Goal: Use online tool/utility: Utilize a website feature to perform a specific function

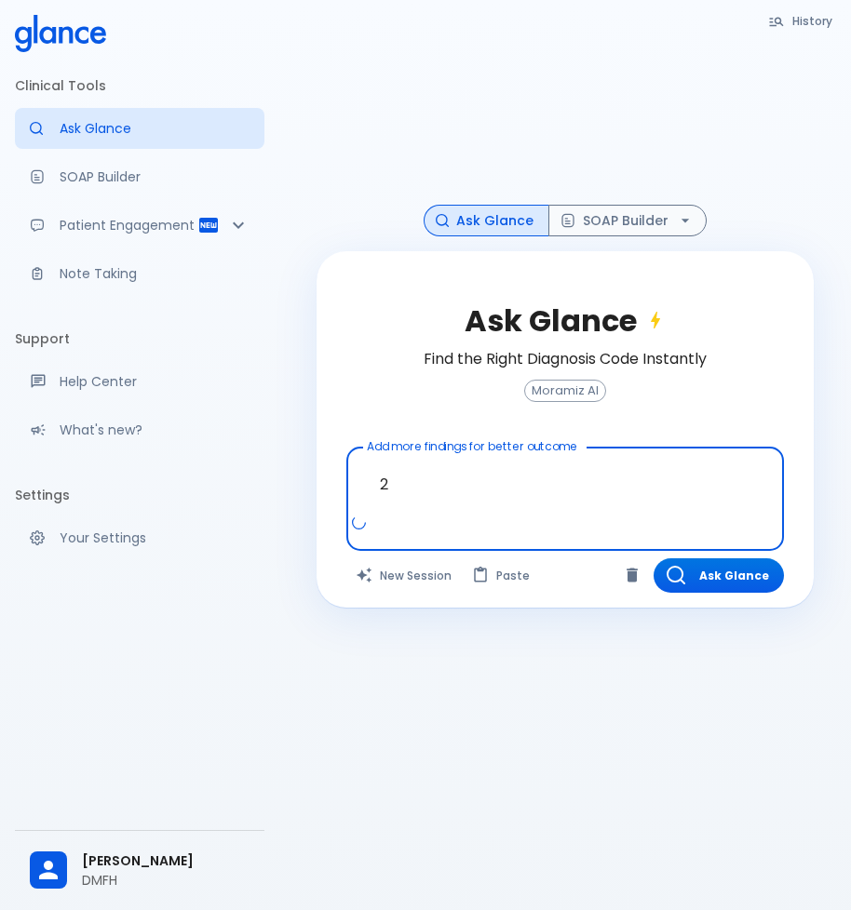
type textarea "2"
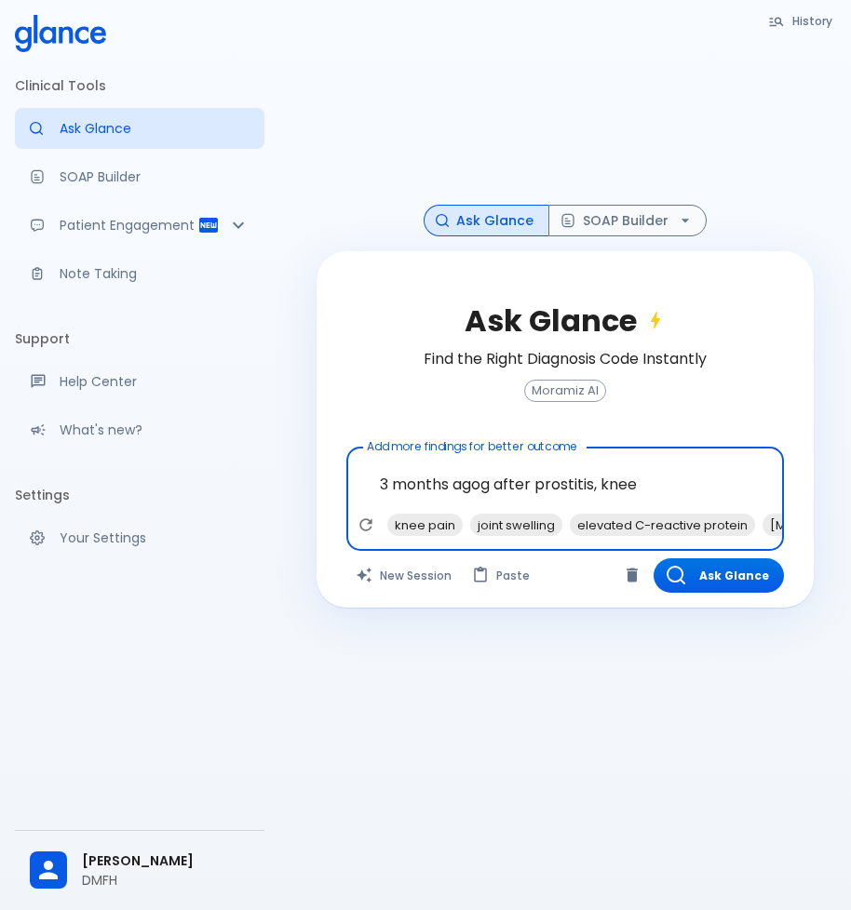
click at [492, 485] on textarea "3 months agog after prostitis, knee" at bounding box center [564, 484] width 411 height 59
click at [0, 0] on span "ago," at bounding box center [0, 0] width 0 height 0
click at [672, 492] on textarea "[DATE], after prostitis, knee" at bounding box center [564, 484] width 411 height 59
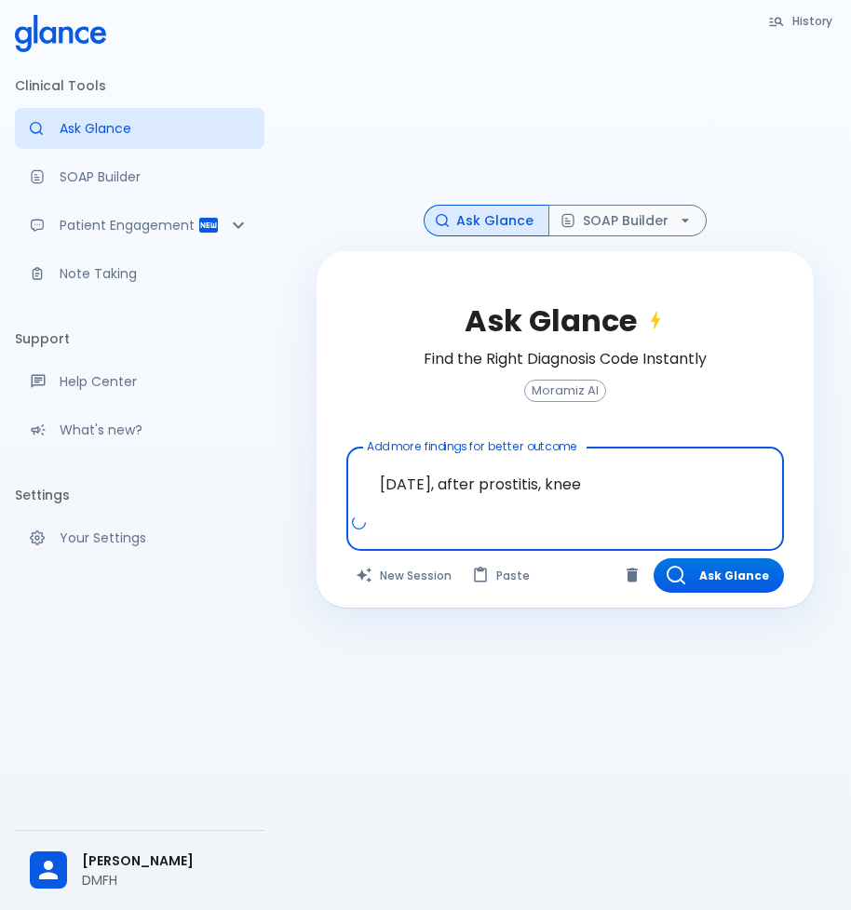
click at [0, 0] on div "[MEDICAL_DATA]," at bounding box center [0, 0] width 0 height 0
click at [676, 485] on textarea "[DATE], after [MEDICAL_DATA], knee" at bounding box center [564, 484] width 411 height 59
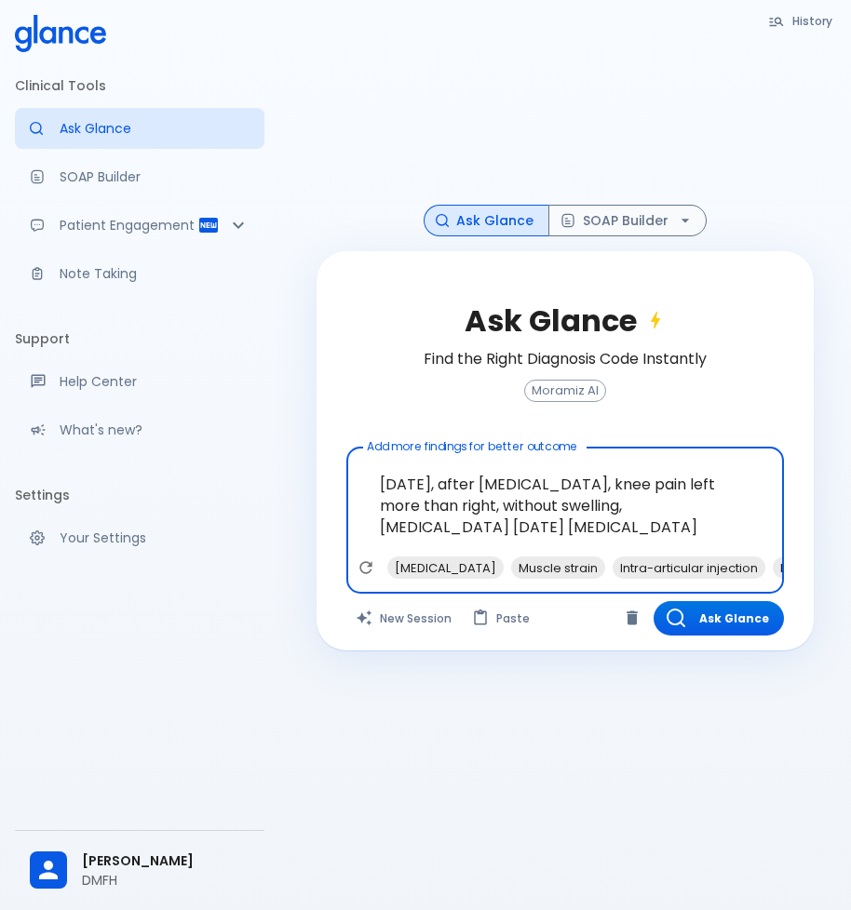
click at [415, 529] on textarea "[DATE], after [MEDICAL_DATA], knee pain left more than right, without swelling,…" at bounding box center [564, 505] width 411 height 101
click at [546, 522] on textarea "[DATE], after [MEDICAL_DATA], knee pain left more than right, without swelling,…" at bounding box center [564, 505] width 411 height 101
click at [412, 529] on textarea "[DATE], after [MEDICAL_DATA], knee pain left more than right, without swelling,…" at bounding box center [564, 505] width 411 height 101
click at [567, 528] on textarea "[DATE], after [MEDICAL_DATA], knee pain left more than right, without swelling,…" at bounding box center [564, 505] width 411 height 101
click at [412, 527] on textarea "[DATE], after [MEDICAL_DATA], knee pain left more than right, without swelling,…" at bounding box center [564, 505] width 411 height 101
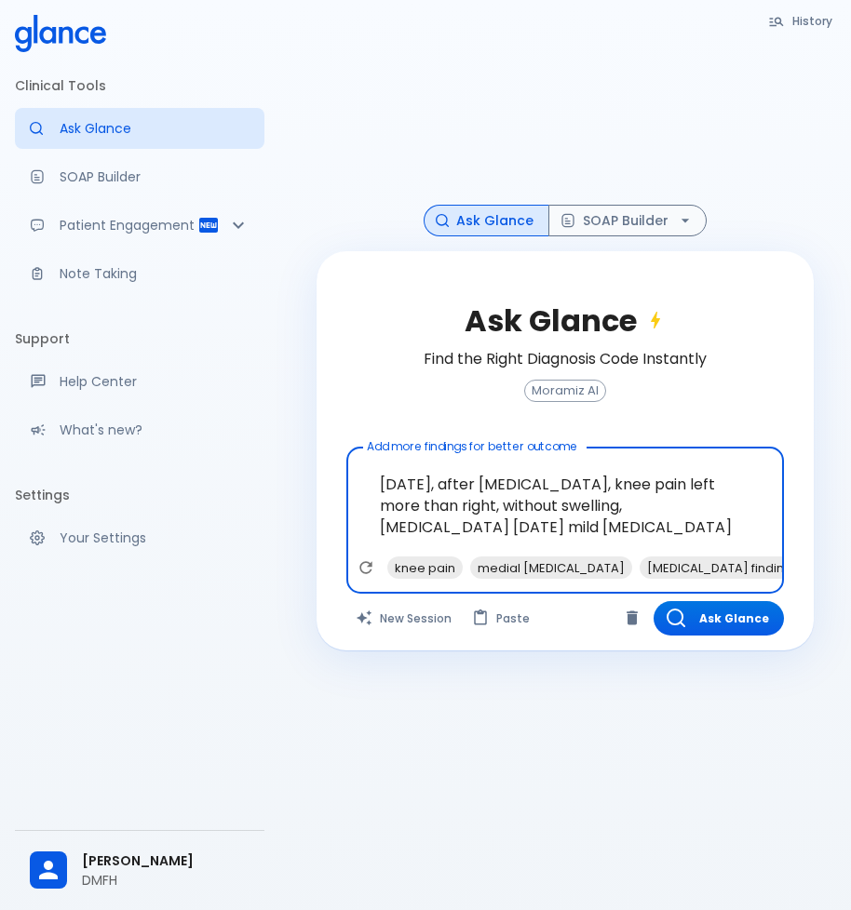
drag, startPoint x: 635, startPoint y: 515, endPoint x: 620, endPoint y: 523, distance: 17.1
click at [634, 515] on textarea "[DATE], after [MEDICAL_DATA], knee pain left more than right, without swelling,…" at bounding box center [564, 505] width 411 height 101
click at [610, 524] on textarea "[DATE], after [MEDICAL_DATA], knee pain left more than right, without swelling,…" at bounding box center [564, 505] width 411 height 101
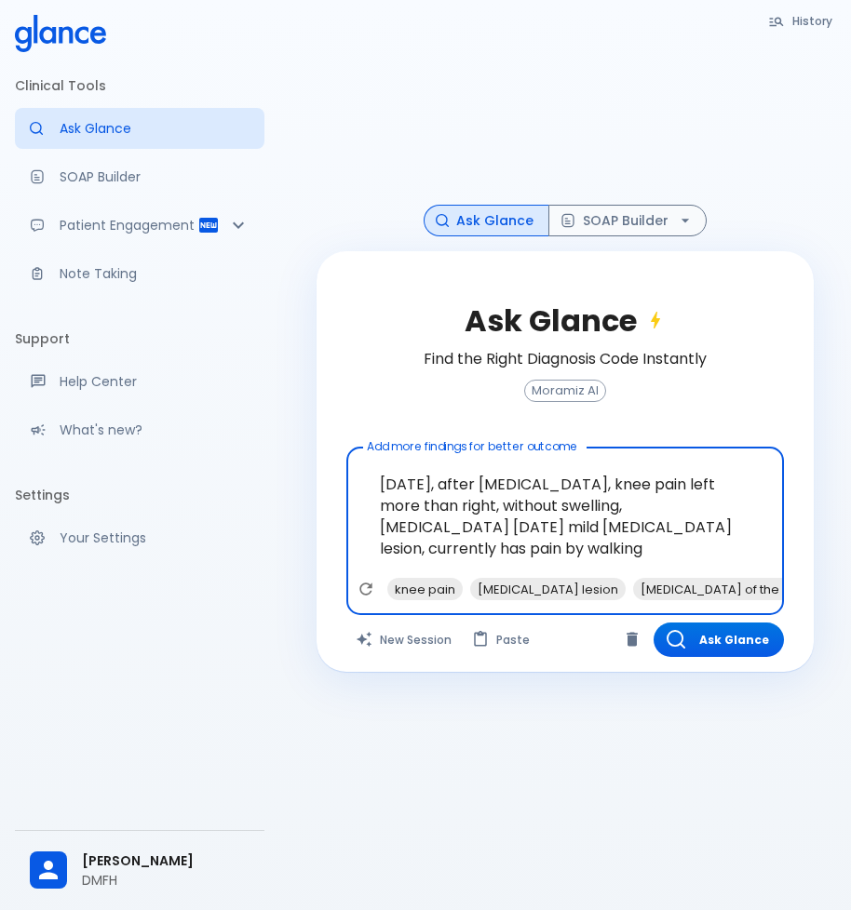
click at [443, 556] on textarea "[DATE], after [MEDICAL_DATA], knee pain left more than right, without swelling,…" at bounding box center [564, 516] width 411 height 123
click at [544, 550] on textarea "[DATE], after [MEDICAL_DATA], knee pain left more than right, without swelling,…" at bounding box center [564, 516] width 411 height 123
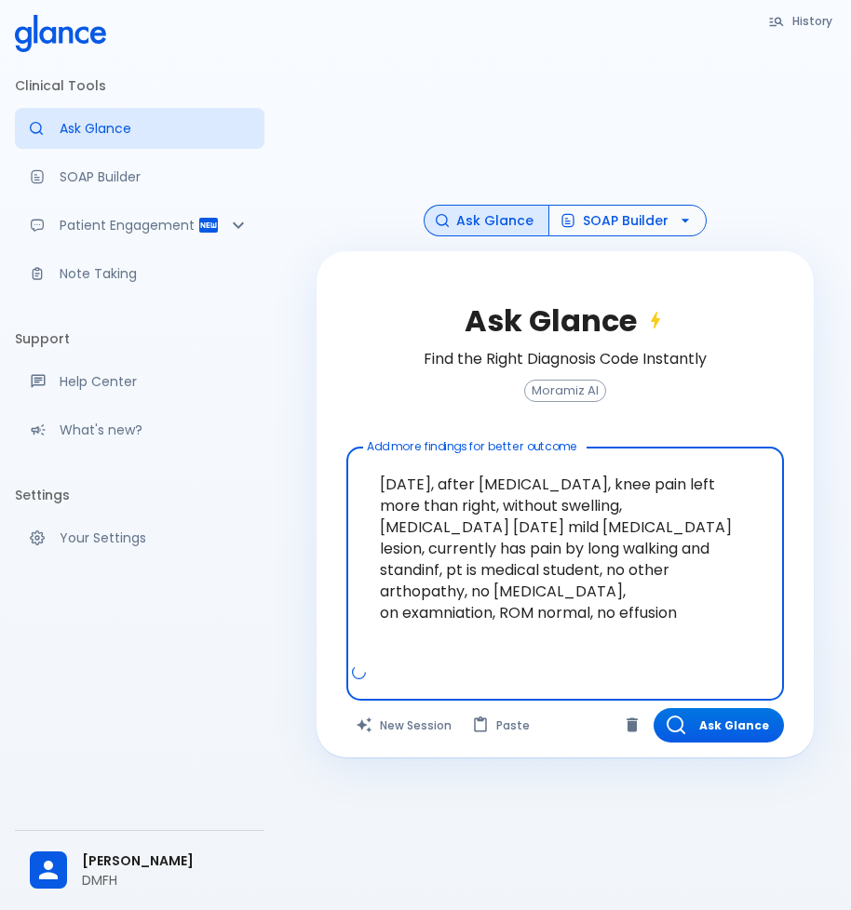
type textarea "[DATE], after [MEDICAL_DATA], knee pain left more than right, without swelling,…"
click at [678, 214] on icon "button" at bounding box center [685, 220] width 19 height 19
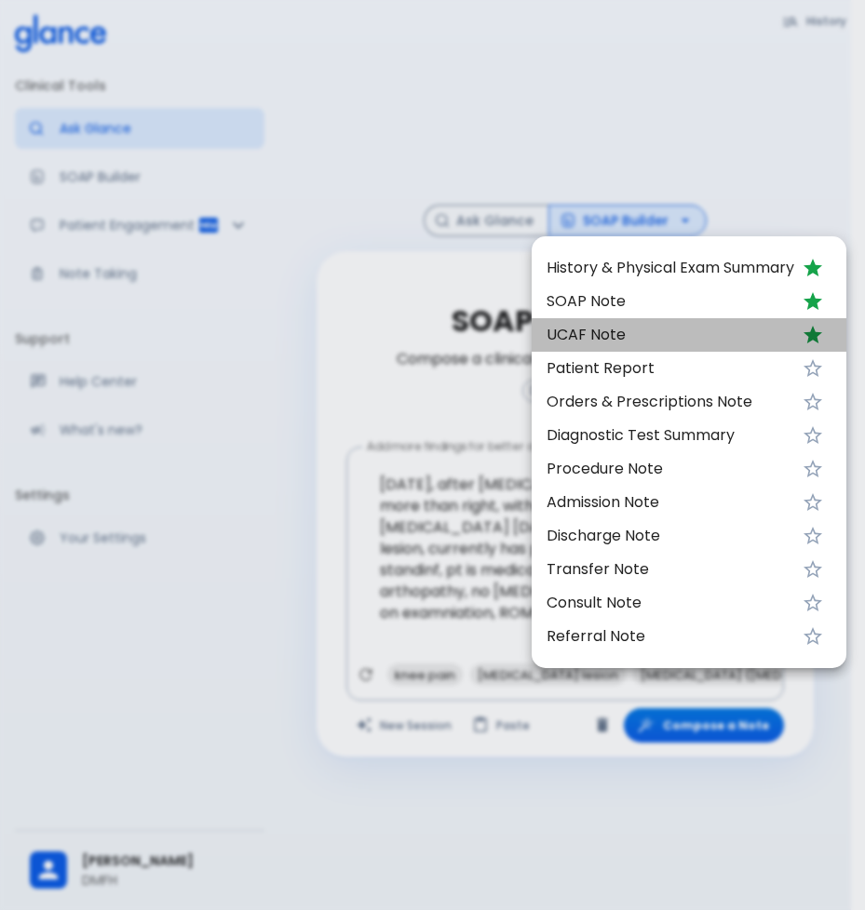
click at [648, 344] on span "UCAF Note" at bounding box center [670, 335] width 248 height 22
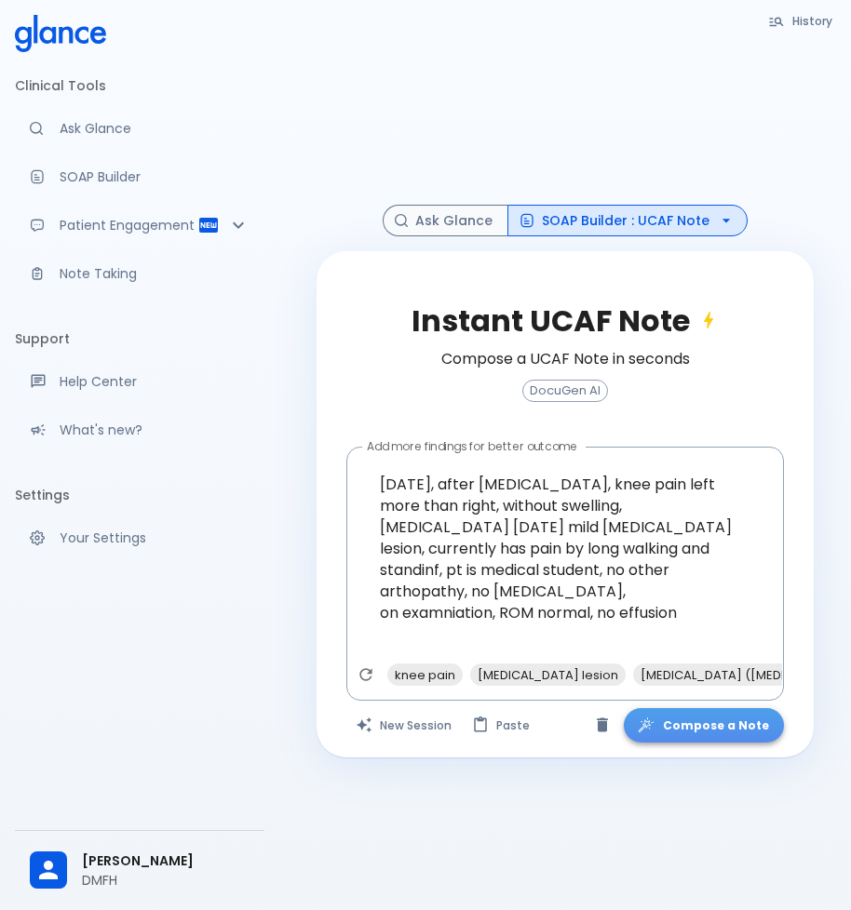
click at [723, 733] on button "Compose a Note" at bounding box center [704, 725] width 160 height 34
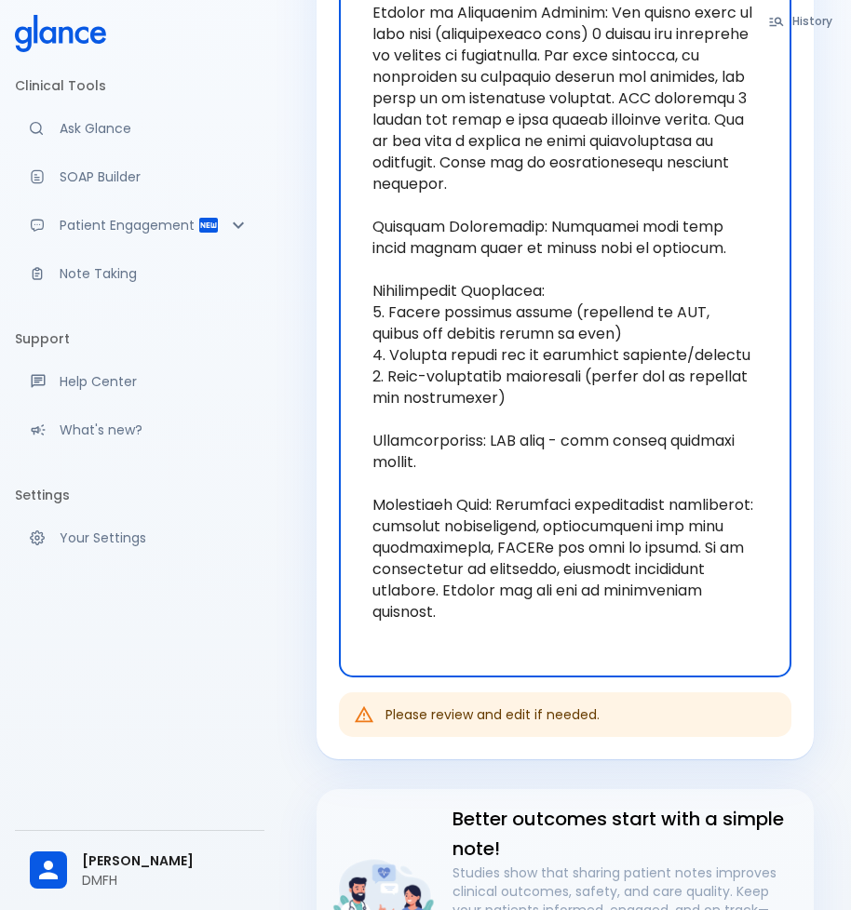
scroll to position [465, 0]
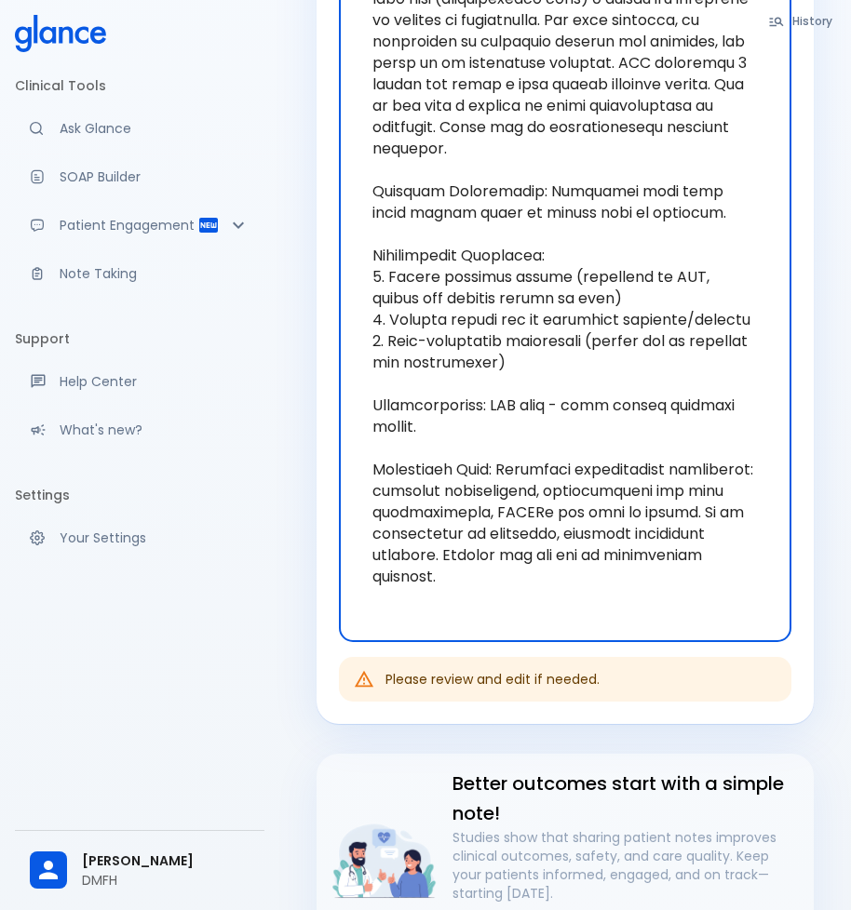
click at [614, 613] on textarea "Generated UCAF Note" at bounding box center [565, 256] width 426 height 744
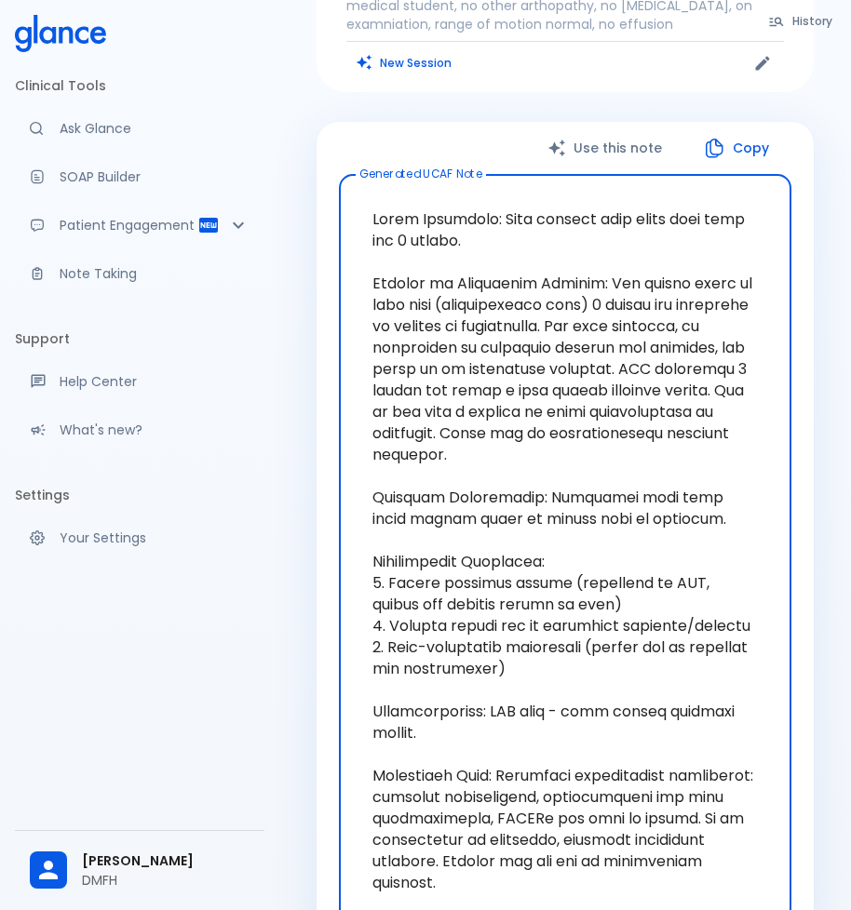
scroll to position [0, 0]
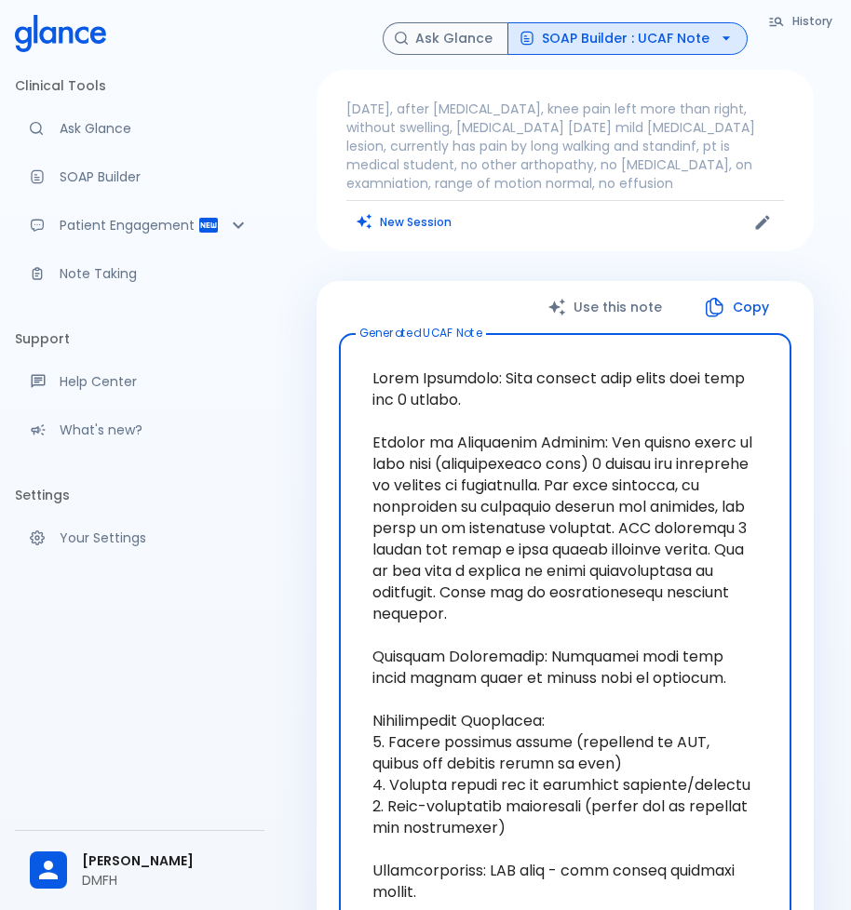
drag, startPoint x: 568, startPoint y: 613, endPoint x: 363, endPoint y: 372, distance: 316.4
click at [363, 372] on textarea "Generated UCAF Note" at bounding box center [565, 721] width 426 height 744
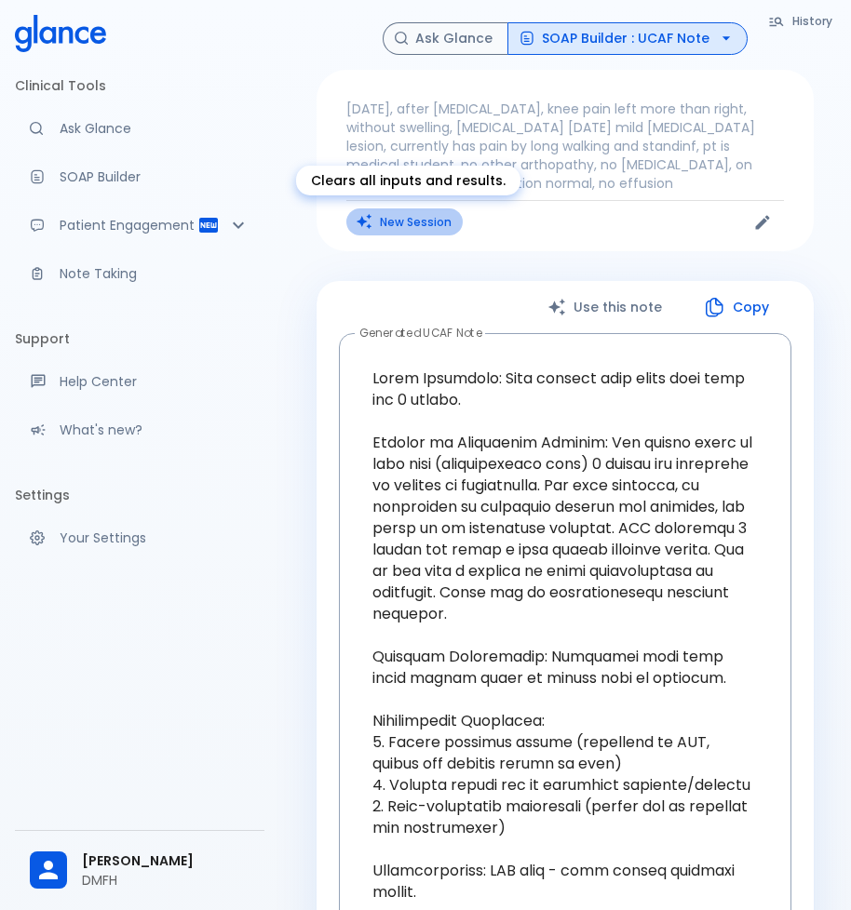
click at [411, 220] on button "New Session" at bounding box center [404, 222] width 116 height 27
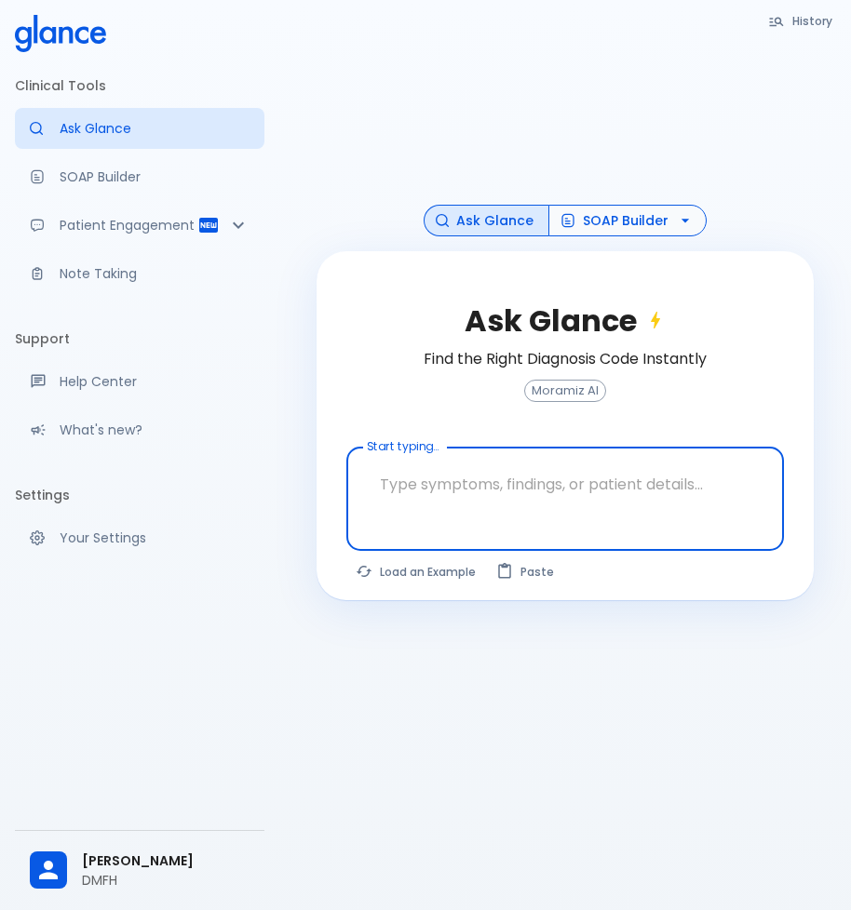
click at [676, 228] on icon "button" at bounding box center [685, 220] width 19 height 19
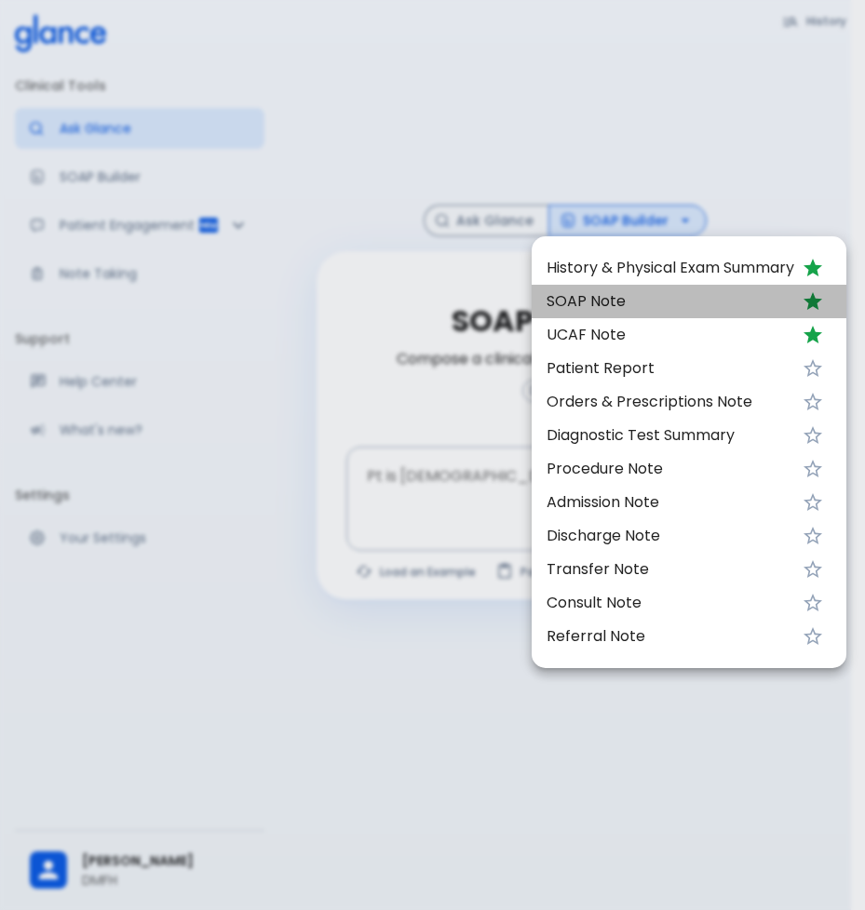
click at [624, 308] on span "SOAP Note" at bounding box center [670, 301] width 248 height 22
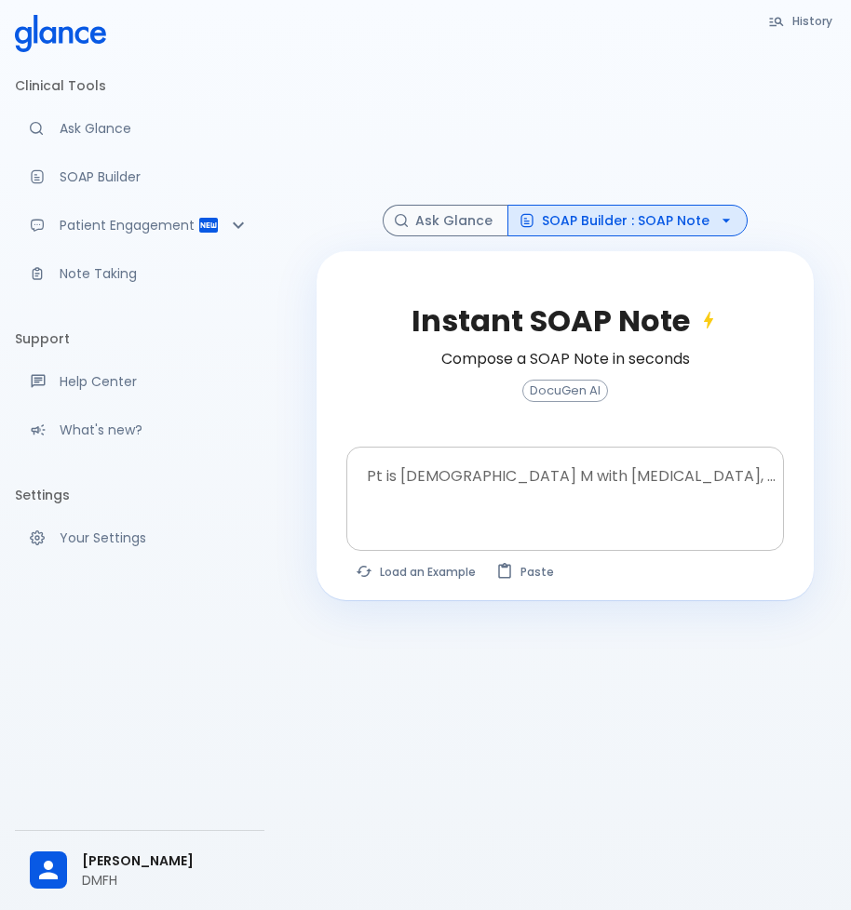
click at [450, 492] on textarea "Pt is [DEMOGRAPHIC_DATA] M with [MEDICAL_DATA], ..." at bounding box center [564, 484] width 411 height 59
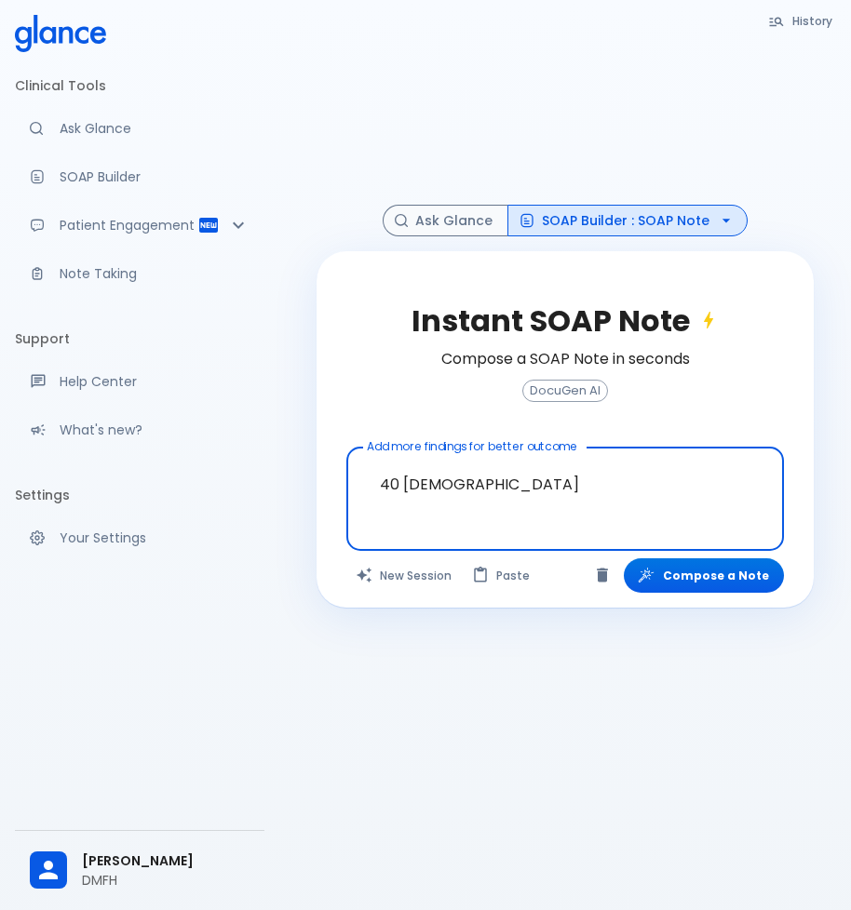
paste textarea "came for lab results. [MEDICAL_DATA] pt Some gastric upset after taking [MEDICA…"
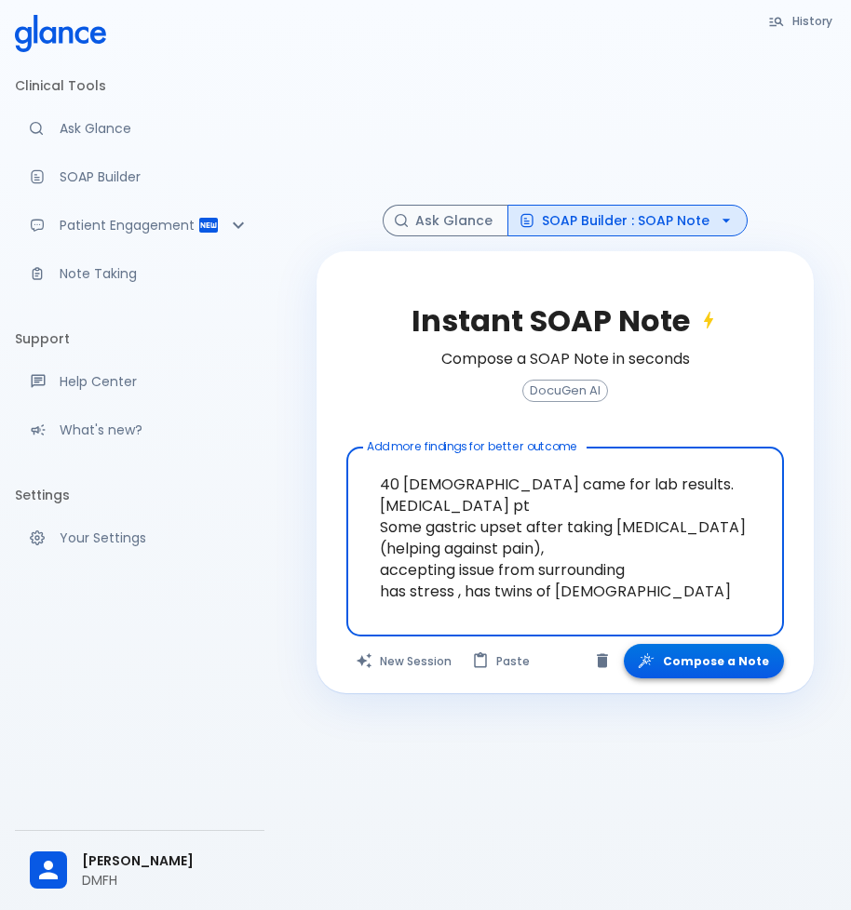
type textarea "40 [DEMOGRAPHIC_DATA] came for lab results. [MEDICAL_DATA] pt Some gastric upse…"
click at [712, 666] on button "Compose a Note" at bounding box center [704, 661] width 160 height 34
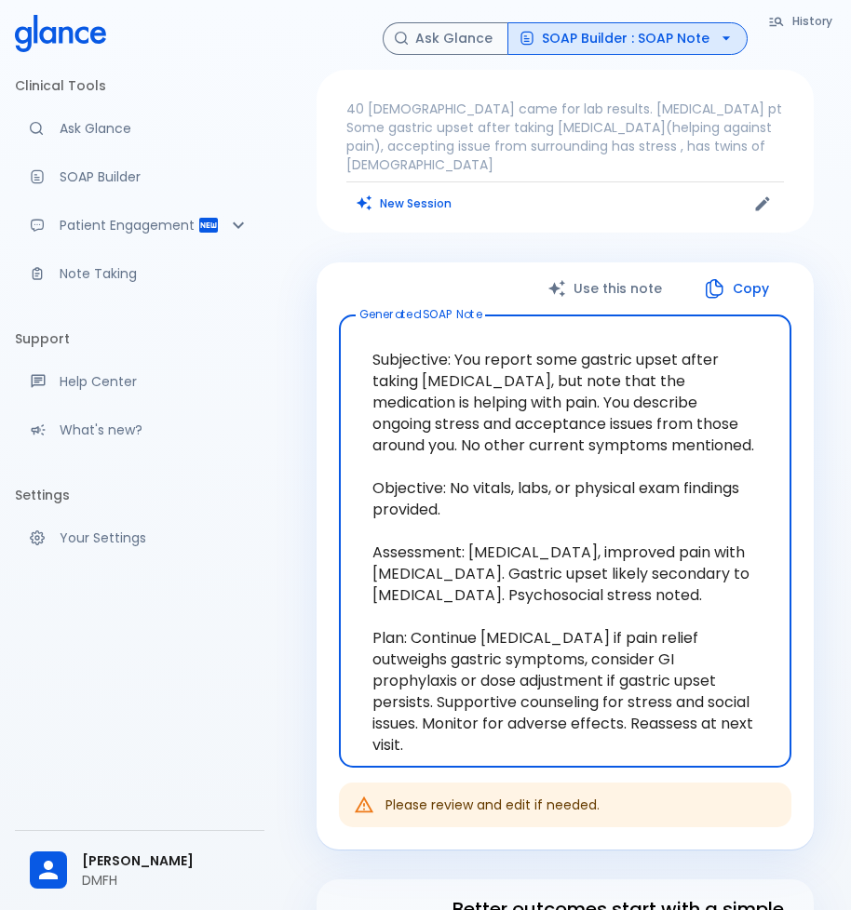
click at [651, 707] on textarea "Subjective: You report some gastric upset after taking [MEDICAL_DATA], but note…" at bounding box center [565, 541] width 426 height 423
drag, startPoint x: 657, startPoint y: 707, endPoint x: 574, endPoint y: 671, distance: 90.1
click at [574, 671] on textarea "Subjective: You report some gastric upset after taking [MEDICAL_DATA], but note…" at bounding box center [565, 541] width 426 height 423
click at [618, 571] on textarea "Subjective: You report some gastric upset after taking [MEDICAL_DATA], but note…" at bounding box center [565, 541] width 426 height 423
drag, startPoint x: 681, startPoint y: 714, endPoint x: 198, endPoint y: 113, distance: 771.4
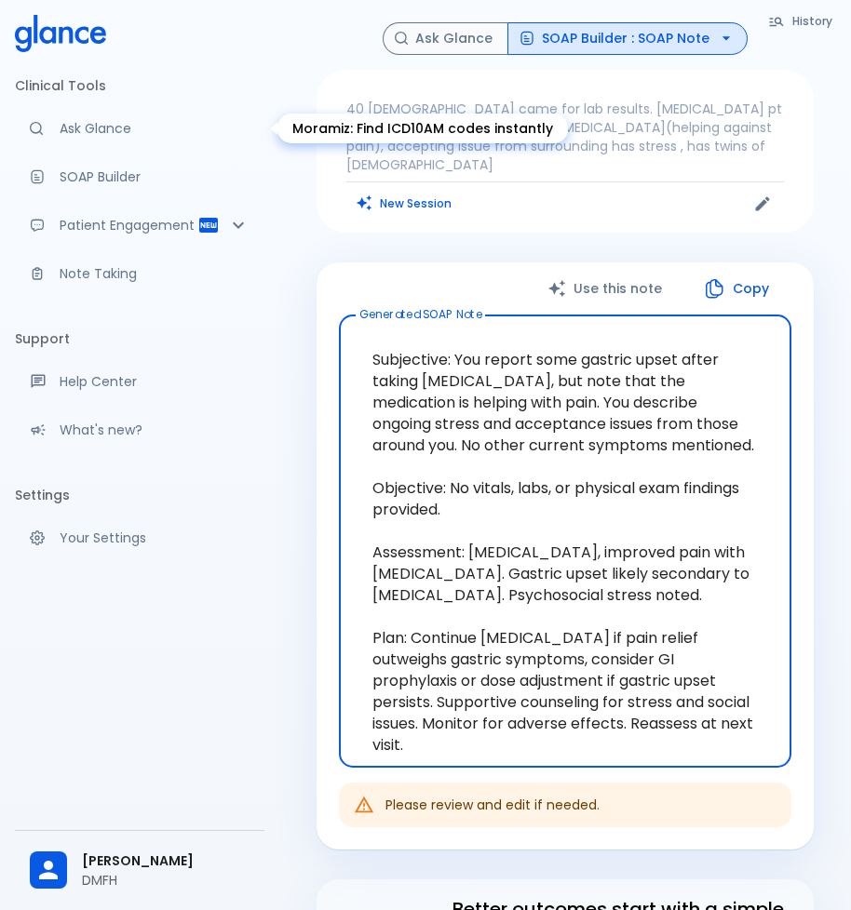
click at [198, 113] on div "Clinical Tools Ask Glance SOAP Builder Patient Engagement Note Taking Support H…" at bounding box center [425, 635] width 851 height 1270
click at [420, 190] on button "New Session" at bounding box center [404, 203] width 116 height 27
